Goal: Find specific page/section: Find specific page/section

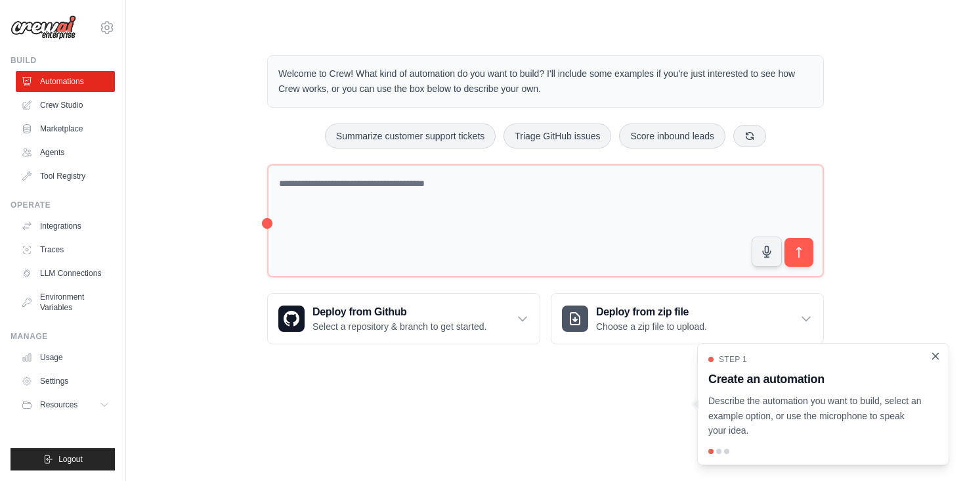
click at [938, 360] on icon "Close walkthrough" at bounding box center [936, 356] width 12 height 12
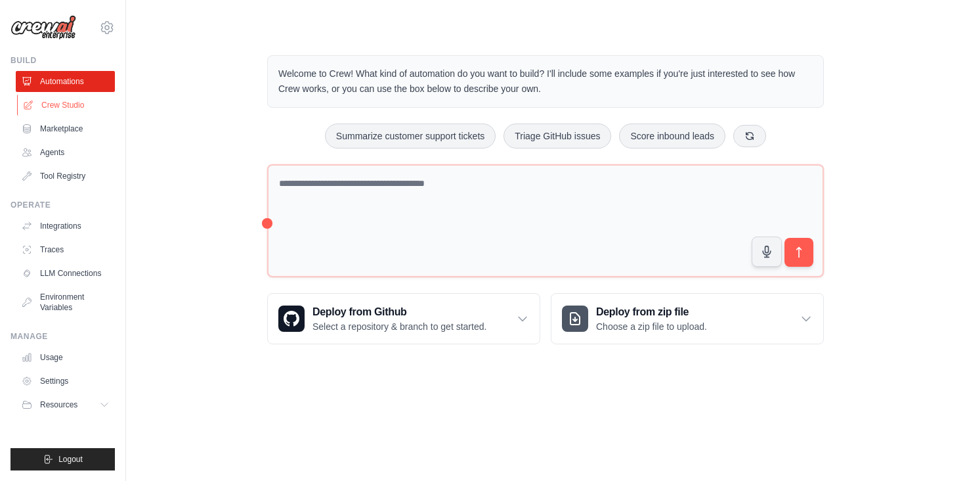
click at [75, 110] on link "Crew Studio" at bounding box center [66, 105] width 99 height 21
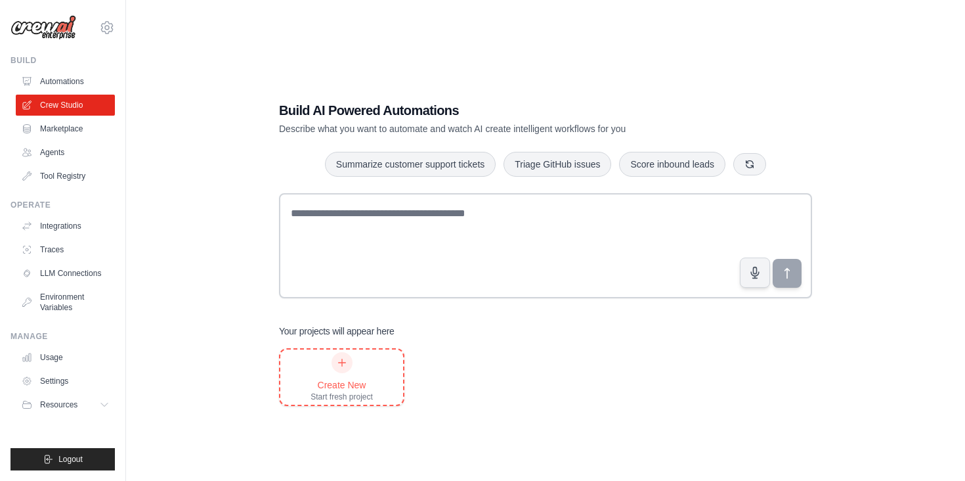
click at [343, 365] on icon at bounding box center [342, 362] width 11 height 11
